Goal: Information Seeking & Learning: Find specific page/section

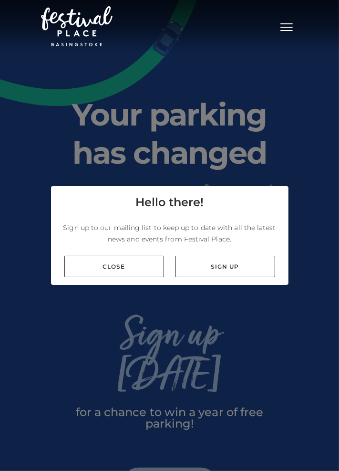
click at [106, 277] on link "Close" at bounding box center [114, 266] width 100 height 21
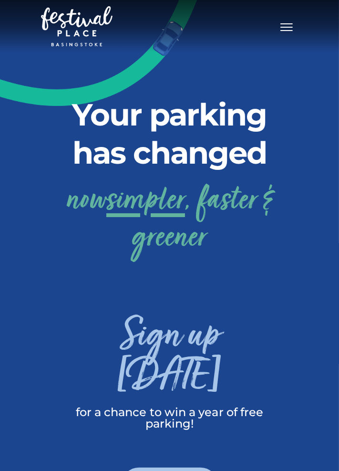
click at [303, 23] on nav "Toggle navigation .st5{fill:none;stroke:#FFFFFF;stroke-width:2.29;stroke-miterl…" at bounding box center [169, 26] width 339 height 52
click at [296, 29] on button "Toggle navigation" at bounding box center [287, 26] width 24 height 14
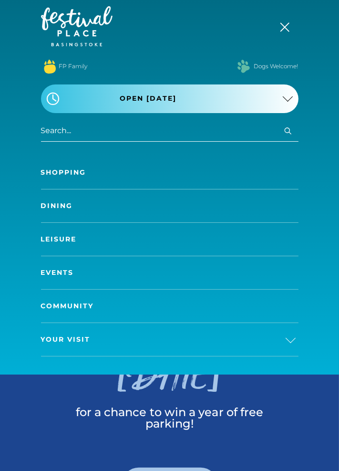
click at [54, 168] on link "Shopping" at bounding box center [170, 172] width 258 height 33
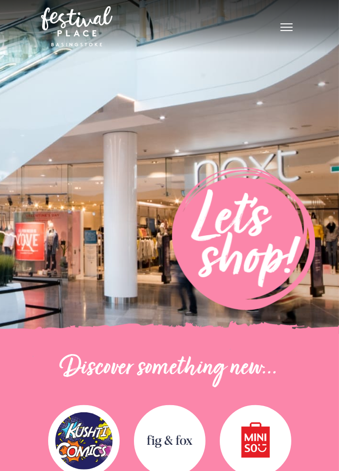
click at [277, 27] on button "Toggle navigation" at bounding box center [287, 26] width 24 height 14
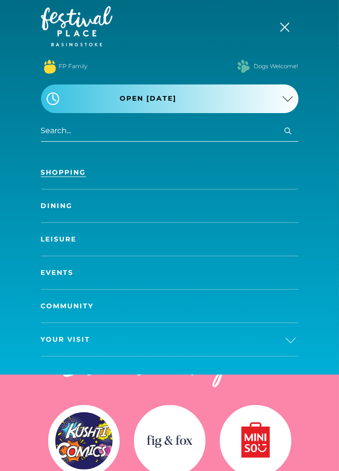
click at [75, 240] on link "Leisure" at bounding box center [170, 239] width 258 height 33
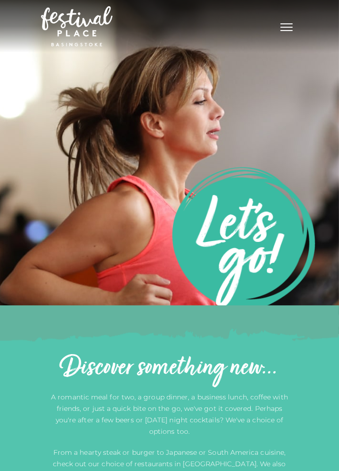
click at [287, 31] on span "Toggle navigation" at bounding box center [287, 30] width 12 height 1
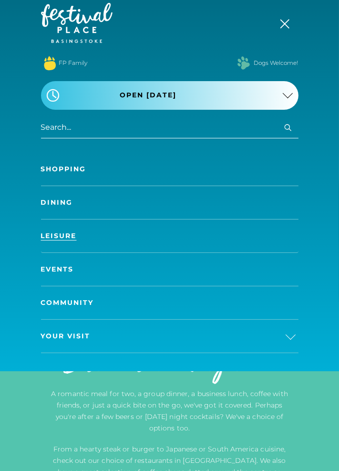
scroll to position [4, 0]
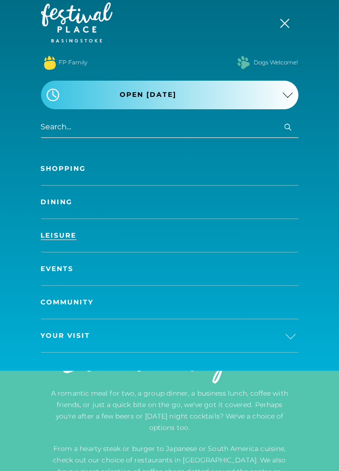
click at [82, 334] on span "Your Visit" at bounding box center [66, 336] width 50 height 10
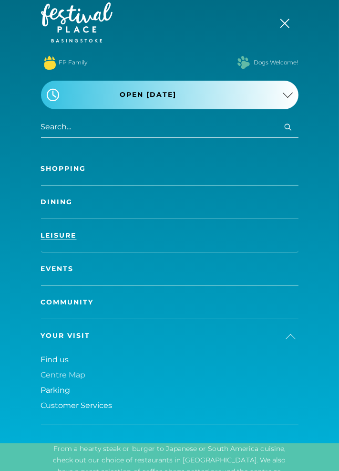
click at [78, 368] on link "Centre Map" at bounding box center [170, 374] width 258 height 15
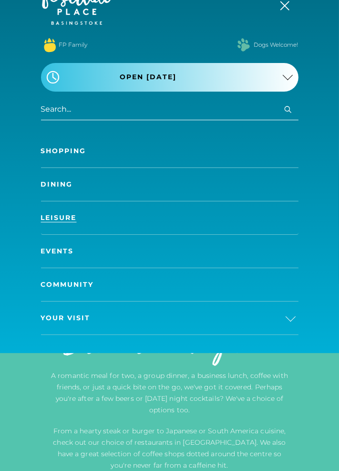
scroll to position [50, 0]
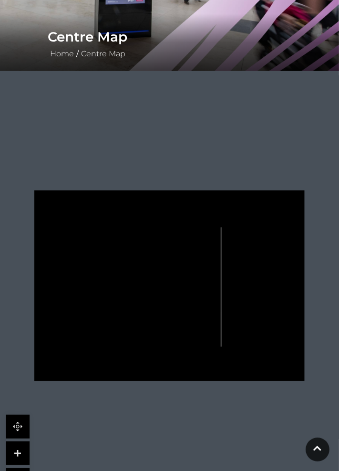
scroll to position [167, 0]
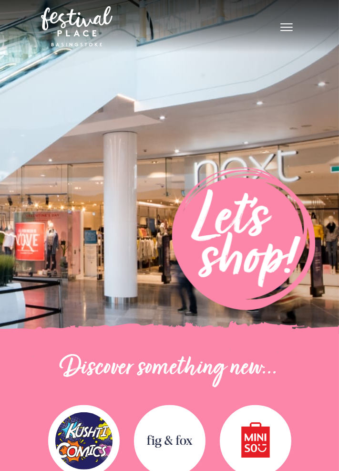
click at [296, 29] on button "Toggle navigation" at bounding box center [287, 26] width 24 height 14
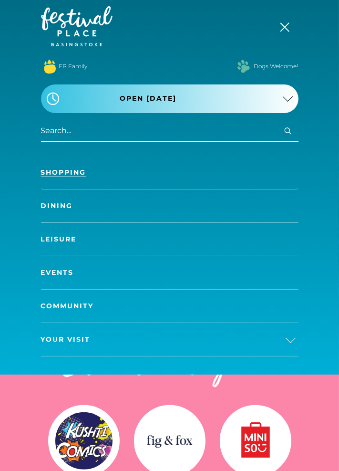
click at [53, 65] on img at bounding box center [49, 66] width 17 height 21
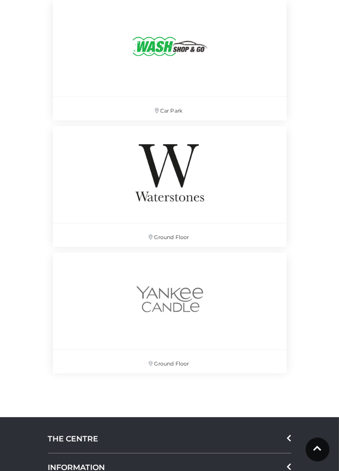
scroll to position [14527, 0]
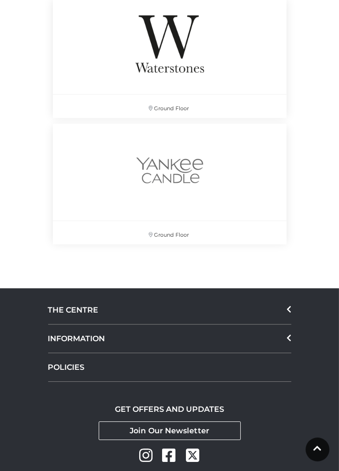
click at [75, 353] on div "POLICIES" at bounding box center [169, 367] width 243 height 29
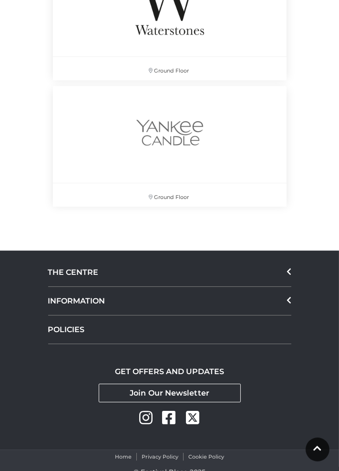
scroll to position [14570, 0]
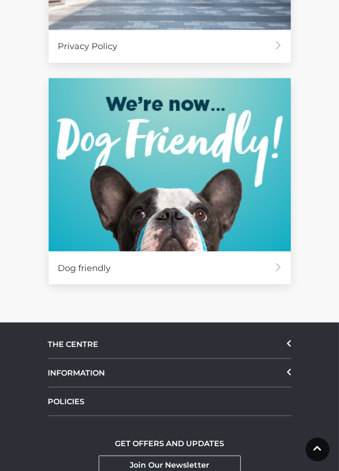
scroll to position [917, 0]
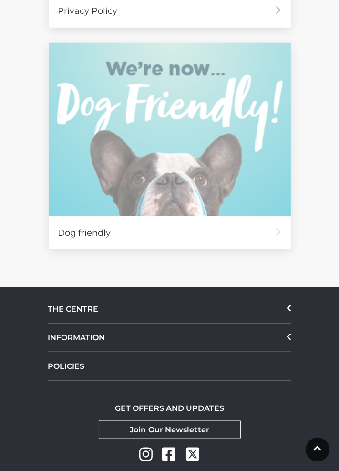
click at [73, 228] on div "Dog friendly" at bounding box center [170, 232] width 242 height 33
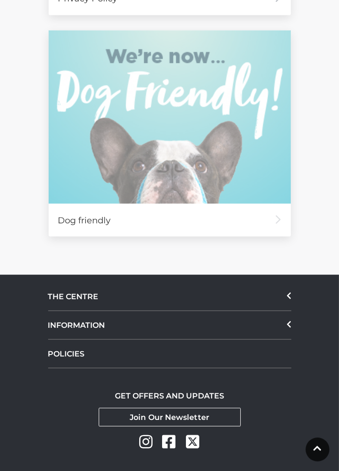
scroll to position [960, 0]
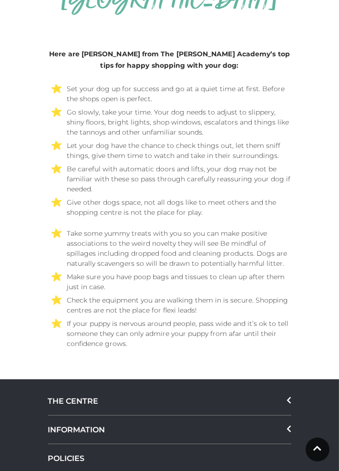
scroll to position [3674, 0]
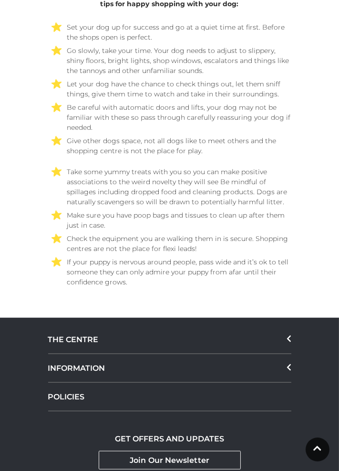
click at [62, 354] on div "INFORMATION" at bounding box center [169, 368] width 243 height 29
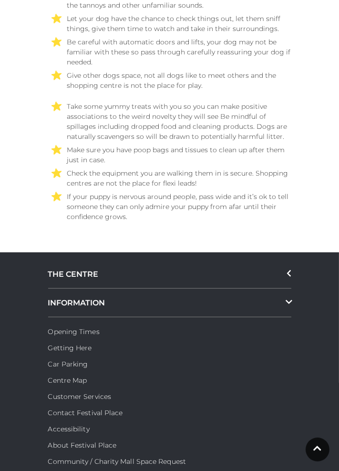
scroll to position [3742, 0]
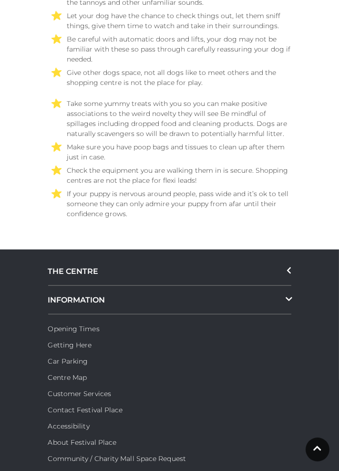
click at [55, 357] on link "Car Parking" at bounding box center [68, 361] width 40 height 9
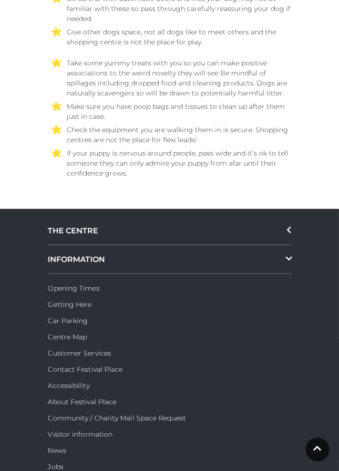
scroll to position [3788, 0]
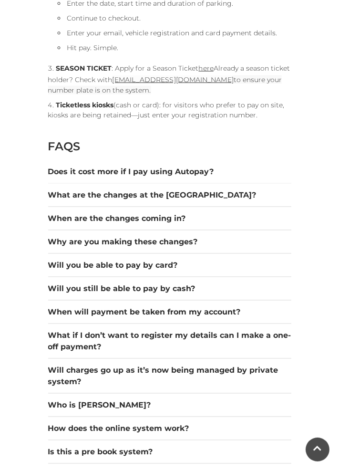
scroll to position [1020, 0]
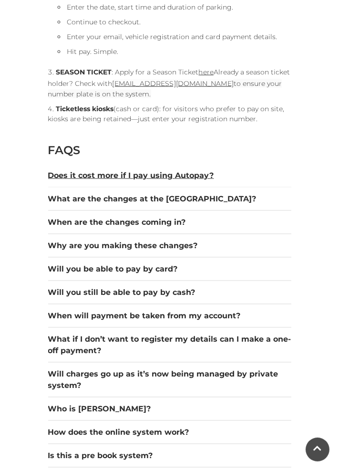
click at [52, 180] on button "Does it cost more if I pay using Autopay?" at bounding box center [169, 175] width 243 height 11
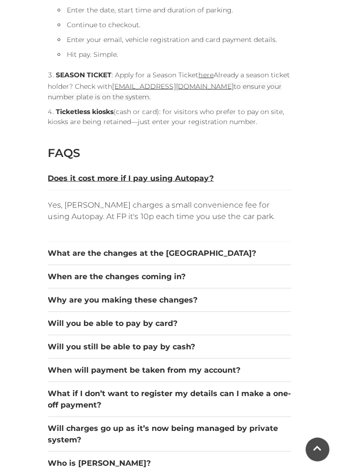
scroll to position [1001, 0]
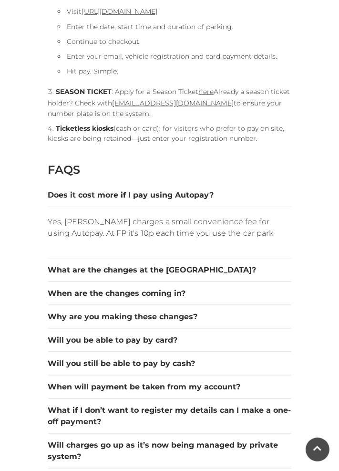
click at [56, 240] on div "Yes, Hozah charges a small convenience fee for using Autopay. At FP it's 10p ea…" at bounding box center [169, 233] width 243 height 52
click at [56, 265] on button "What are the changes at the car park?" at bounding box center [169, 269] width 243 height 11
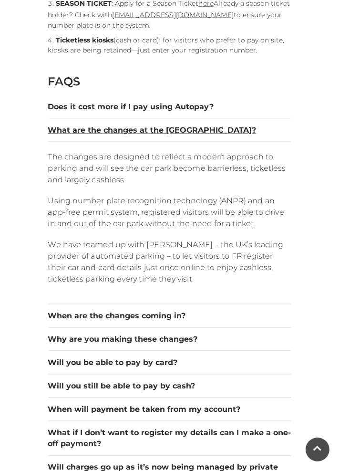
scroll to position [1091, 0]
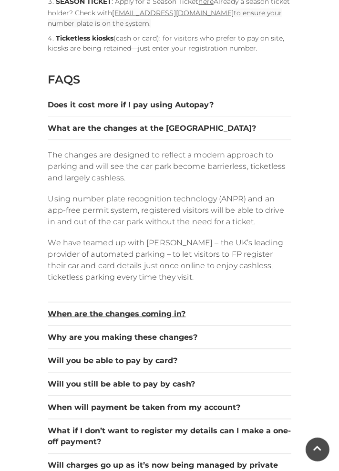
click at [58, 317] on button "When are the changes coming in?" at bounding box center [169, 313] width 243 height 11
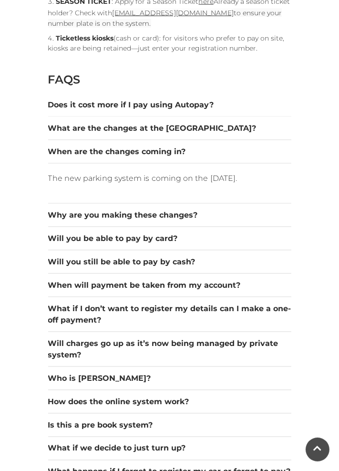
click at [58, 218] on button "Why are you making these changes?" at bounding box center [169, 214] width 243 height 11
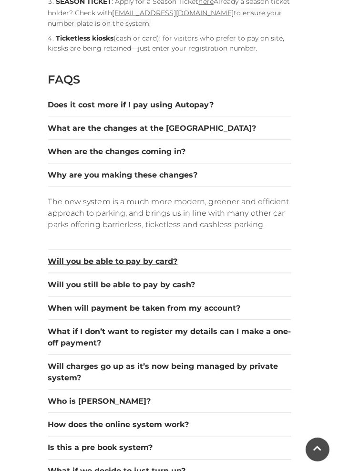
click at [58, 262] on button "Will you be able to pay by card?" at bounding box center [169, 261] width 243 height 11
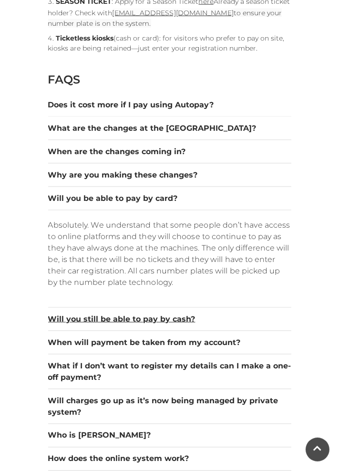
click at [48, 316] on button "Will you still be able to pay by cash?" at bounding box center [169, 318] width 243 height 11
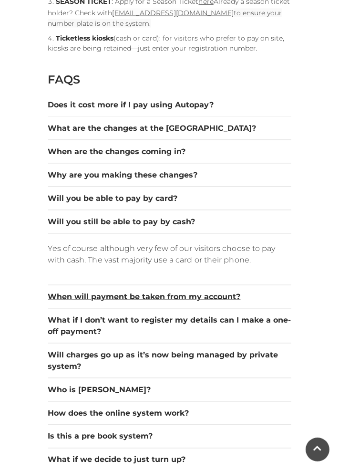
click at [54, 301] on button "When will payment be taken from my account?" at bounding box center [169, 296] width 243 height 11
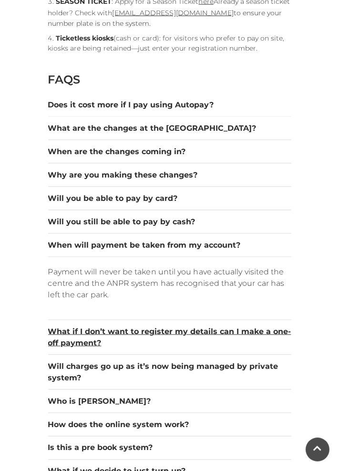
click at [53, 331] on button "What if I don’t want to register my details can I make a one-off payment?" at bounding box center [169, 337] width 243 height 23
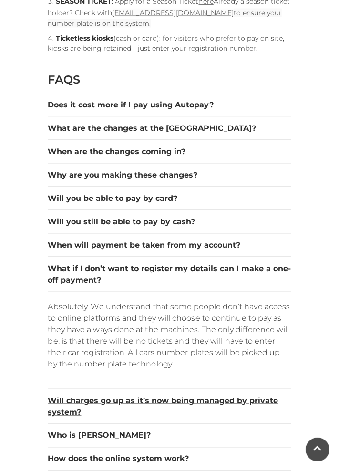
click at [63, 407] on button "Will charges go up as it’s now being managed by private system?" at bounding box center [169, 406] width 243 height 23
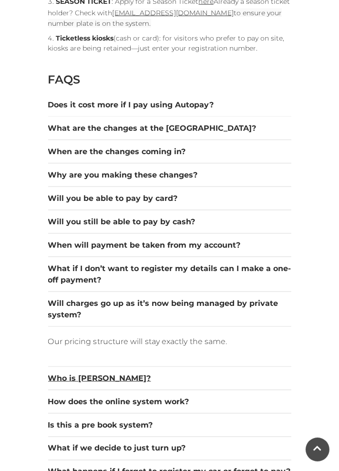
click at [55, 376] on button "Who is Hozah?" at bounding box center [169, 378] width 243 height 11
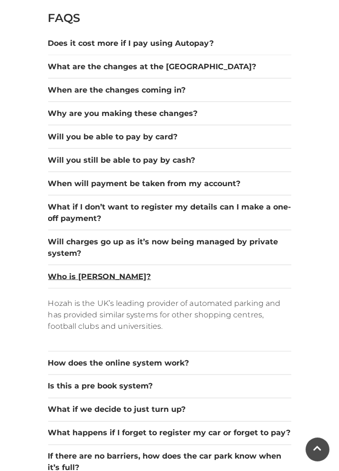
scroll to position [1159, 0]
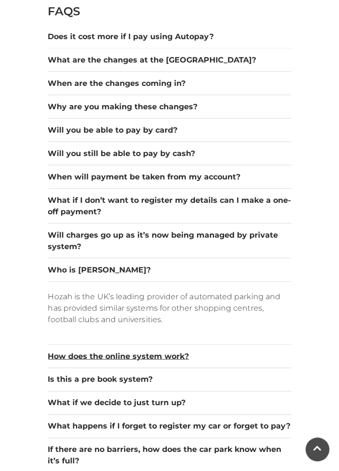
click at [50, 357] on button "How does the online system work?" at bounding box center [169, 356] width 243 height 11
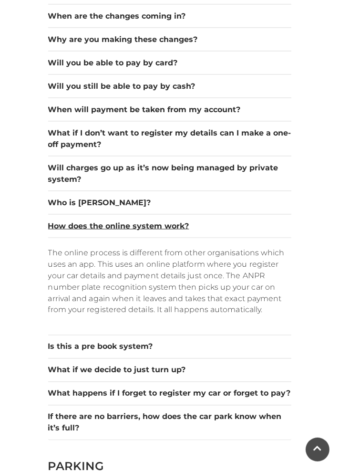
scroll to position [1227, 0]
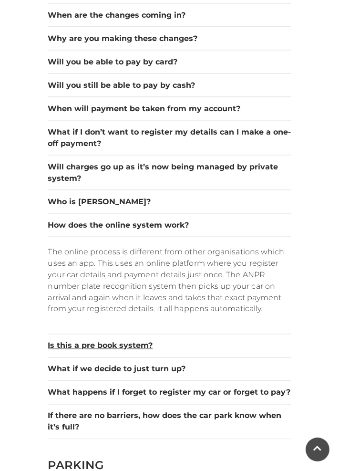
click at [55, 345] on button "Is this a pre book system?" at bounding box center [169, 345] width 243 height 11
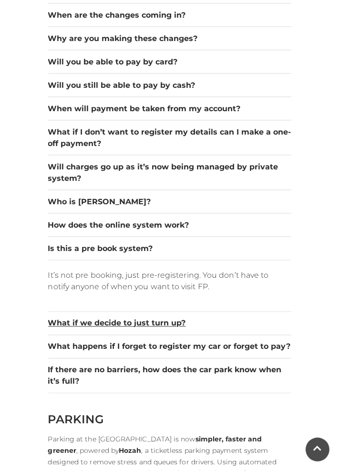
click at [53, 324] on button "What if we decide to just turn up?" at bounding box center [169, 323] width 243 height 11
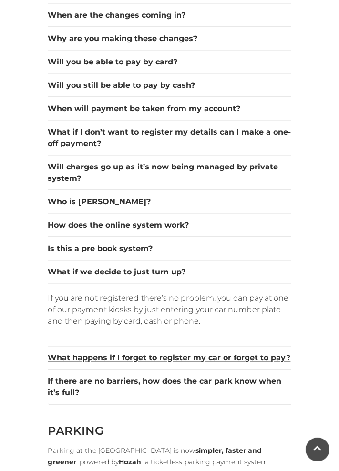
click at [58, 355] on button "What happens if I forget to register my car or forget to pay?" at bounding box center [169, 358] width 243 height 11
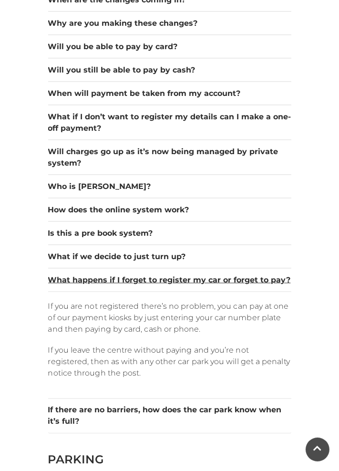
scroll to position [1244, 0]
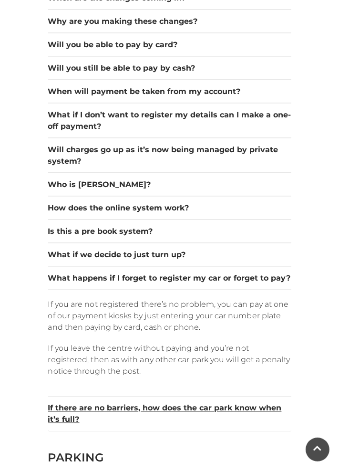
click at [74, 411] on button "If there are no barriers, how does the car park know when it’s full?" at bounding box center [169, 414] width 243 height 23
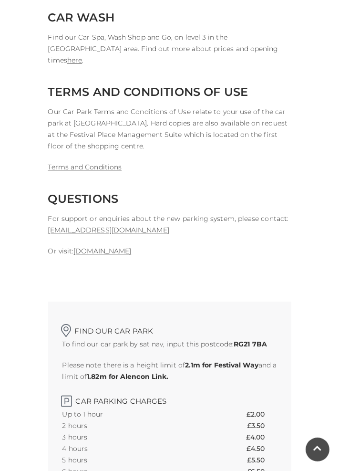
scroll to position [2488, 0]
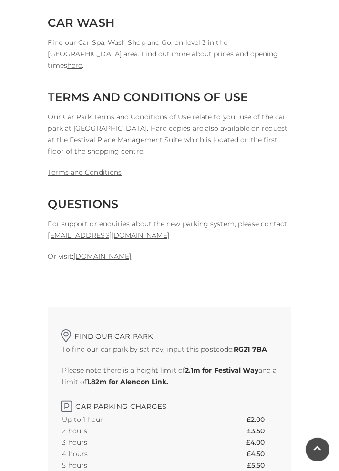
click at [97, 252] on link "www.hozah.com" at bounding box center [102, 256] width 58 height 9
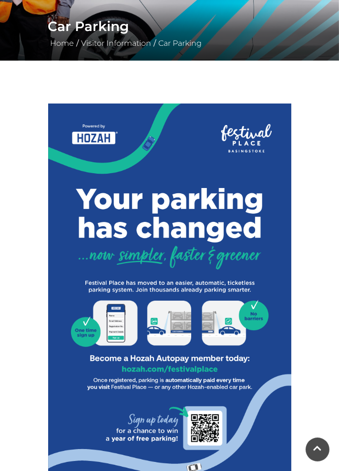
scroll to position [0, 0]
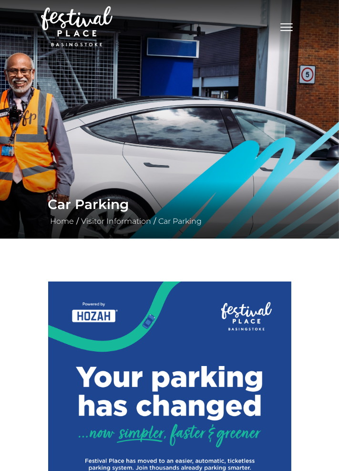
click at [284, 21] on button "Toggle navigation" at bounding box center [287, 26] width 24 height 14
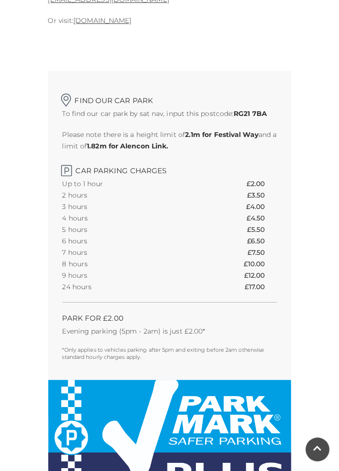
scroll to position [2962, 0]
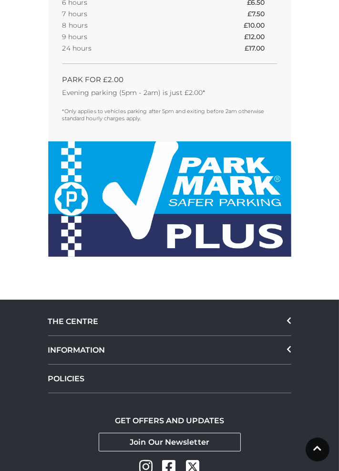
click at [288, 336] on div "INFORMATION" at bounding box center [169, 350] width 243 height 29
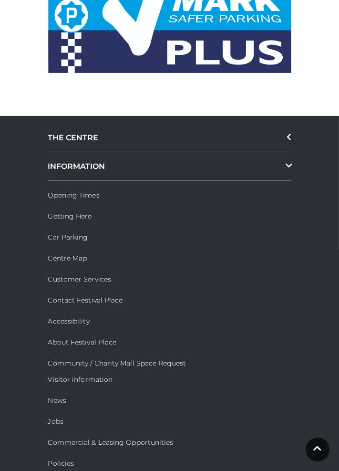
scroll to position [3154, 0]
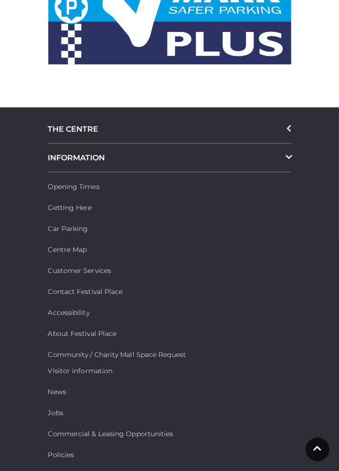
click at [76, 308] on link "Accessibility" at bounding box center [69, 312] width 42 height 9
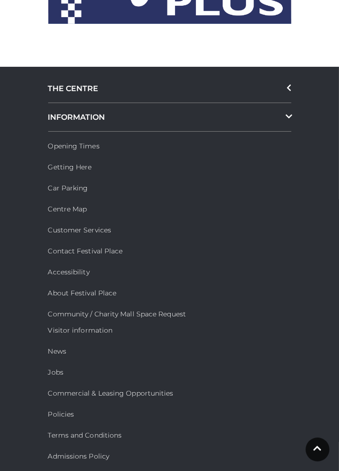
scroll to position [3200, 0]
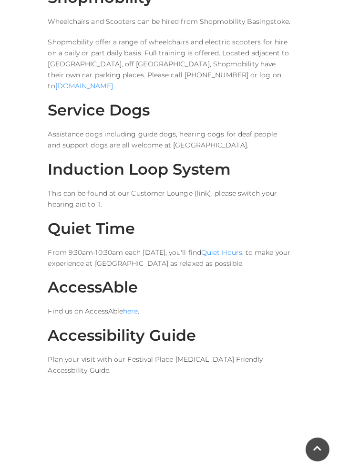
scroll to position [1254, 0]
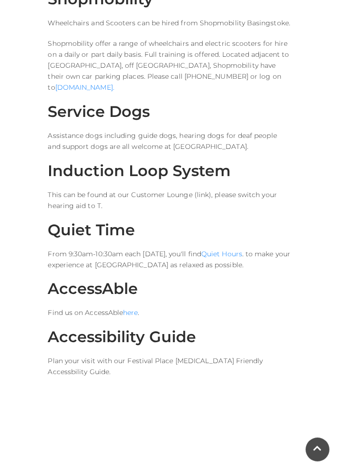
click at [132, 309] on link "here" at bounding box center [130, 313] width 15 height 9
click at [130, 309] on link "here" at bounding box center [130, 313] width 15 height 9
